Goal: Task Accomplishment & Management: Manage account settings

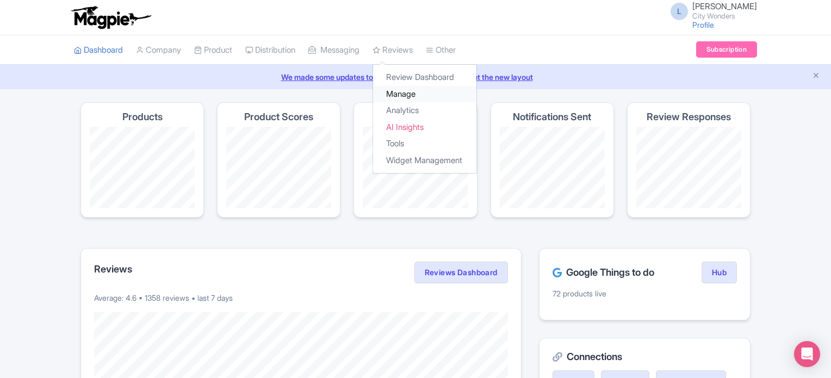
click at [409, 91] on link "Manage" at bounding box center [424, 94] width 103 height 17
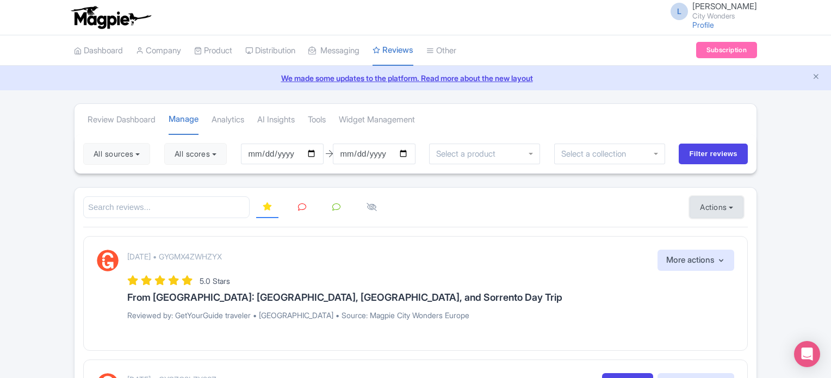
click at [701, 210] on button "Actions" at bounding box center [716, 207] width 54 height 22
click at [707, 231] on link "Import new reviews" at bounding box center [754, 234] width 128 height 21
click at [272, 148] on input "2025-06-10" at bounding box center [282, 154] width 83 height 21
click at [317, 149] on input "2025-06-10" at bounding box center [282, 154] width 83 height 21
type input "[DATE]"
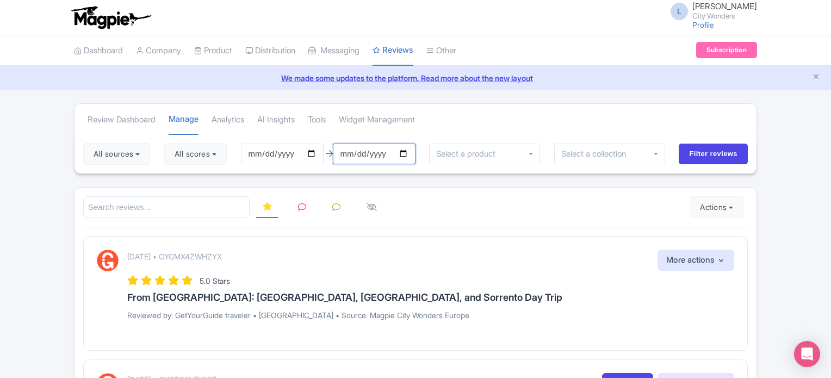
click at [407, 152] on input "2025-09-09" at bounding box center [374, 154] width 83 height 21
type input "[DATE]"
click at [145, 152] on button "All sources" at bounding box center [116, 154] width 67 height 22
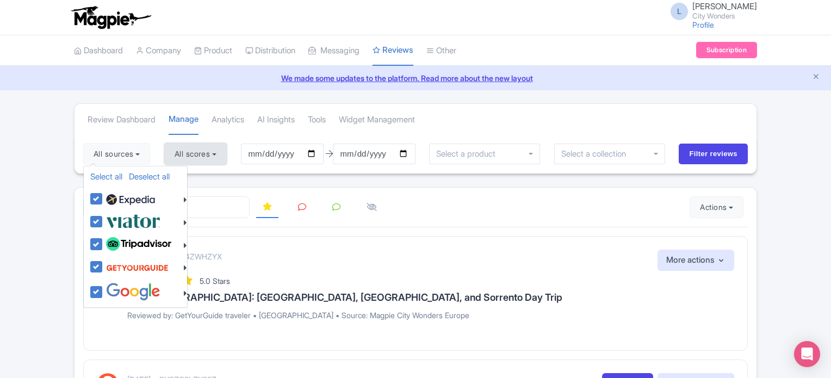
click at [180, 149] on button "All scores" at bounding box center [195, 154] width 63 height 22
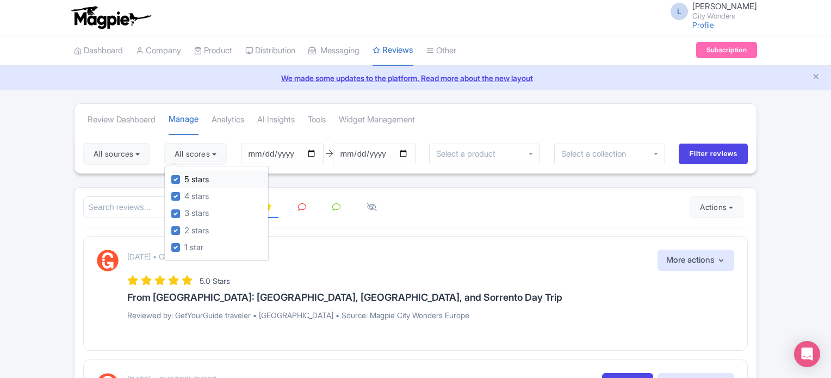
click at [184, 177] on label "5 stars" at bounding box center [196, 179] width 24 height 13
click at [184, 177] on input "5 stars" at bounding box center [187, 176] width 7 height 7
checkbox input "false"
click at [184, 192] on label "4 stars" at bounding box center [196, 196] width 24 height 13
click at [184, 192] on input "4 stars" at bounding box center [187, 193] width 7 height 7
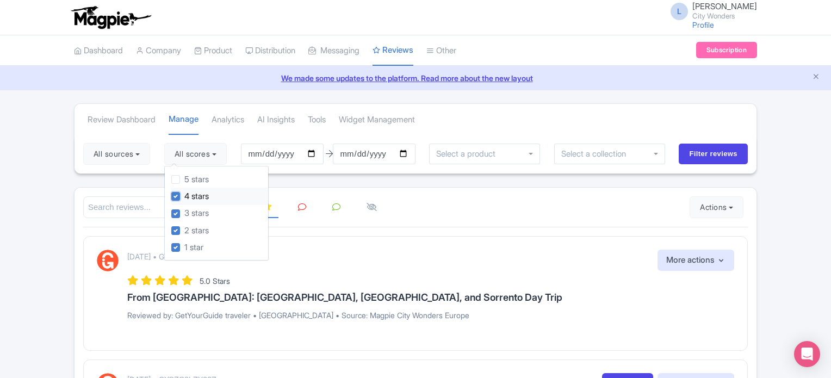
checkbox input "false"
click at [701, 147] on input "Filter reviews" at bounding box center [712, 154] width 69 height 21
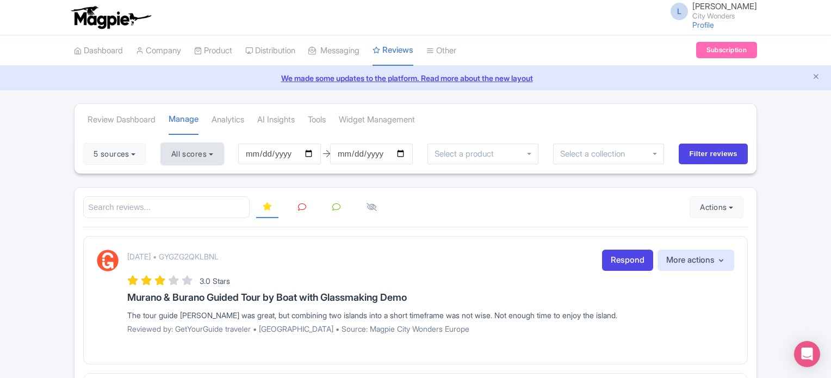
click at [211, 151] on button "All scores" at bounding box center [192, 154] width 63 height 22
click at [298, 206] on icon at bounding box center [302, 207] width 8 height 8
